Goal: Navigation & Orientation: Find specific page/section

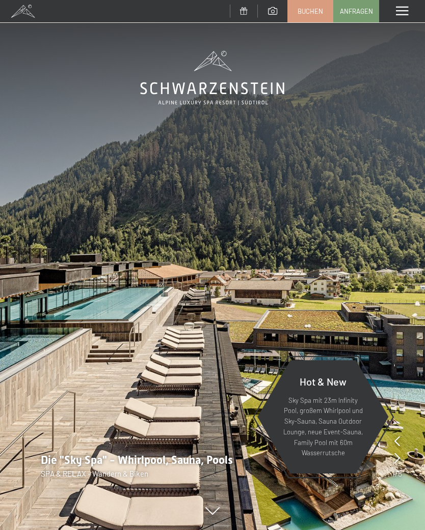
click at [406, 18] on div "Menü" at bounding box center [402, 11] width 46 height 22
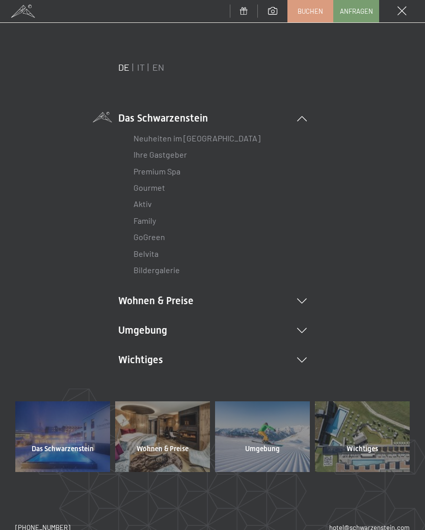
click at [303, 330] on icon at bounding box center [302, 330] width 10 height 5
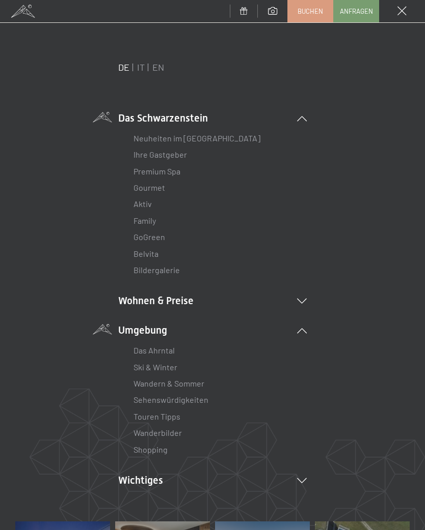
click at [180, 428] on link "Wanderbilder" at bounding box center [157, 433] width 48 height 10
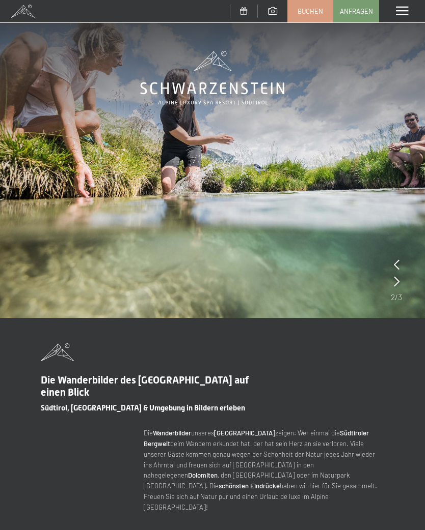
click at [400, 10] on span at bounding box center [402, 11] width 12 height 9
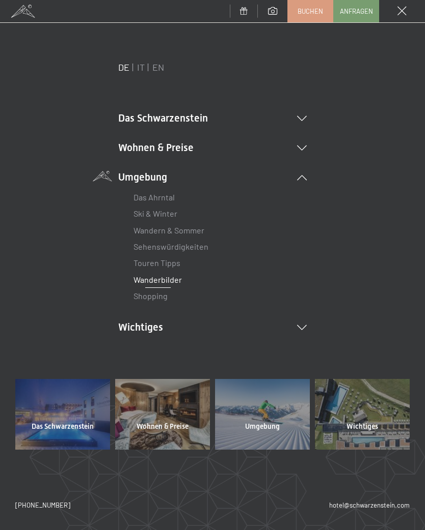
click at [304, 321] on li "Wichtiges Lage & Anreise Online bezahlen Webcam & Wetter Downloads" at bounding box center [212, 327] width 188 height 14
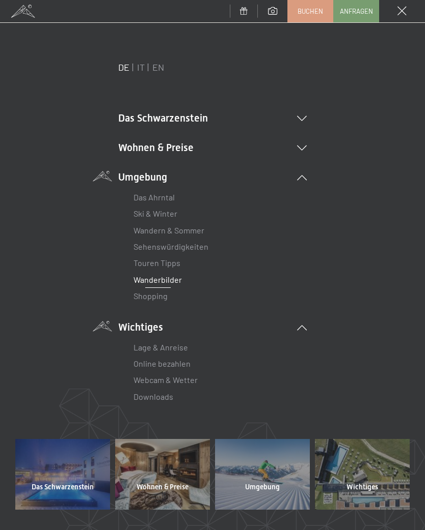
click at [198, 375] on link "Webcam & Wetter" at bounding box center [165, 380] width 64 height 10
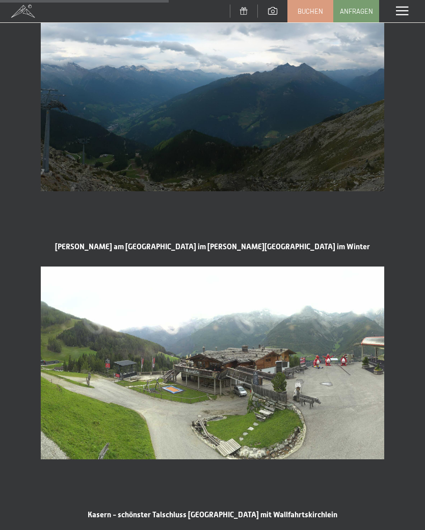
scroll to position [882, 0]
